Goal: Use online tool/utility: Use online tool/utility

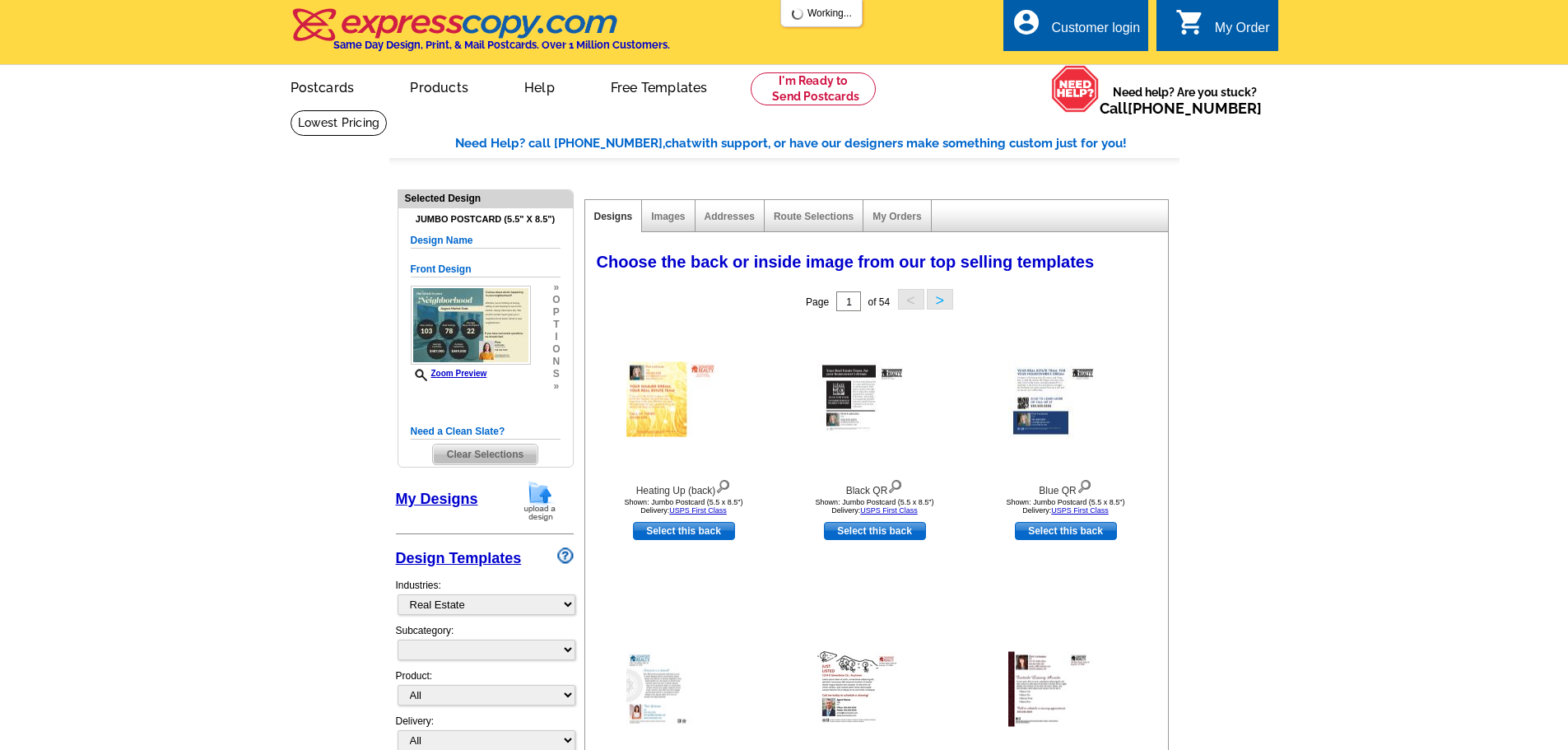
select select "785"
select select
select select "2"
select select "back"
